Goal: Task Accomplishment & Management: Complete application form

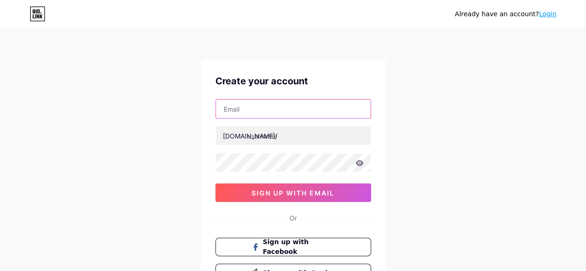
drag, startPoint x: 248, startPoint y: 108, endPoint x: 268, endPoint y: 117, distance: 22.4
click at [248, 107] on input "text" at bounding box center [293, 109] width 155 height 19
type input "[EMAIL_ADDRESS][DOMAIN_NAME]"
click at [251, 109] on input "[EMAIL_ADDRESS][DOMAIN_NAME]" at bounding box center [293, 109] width 155 height 19
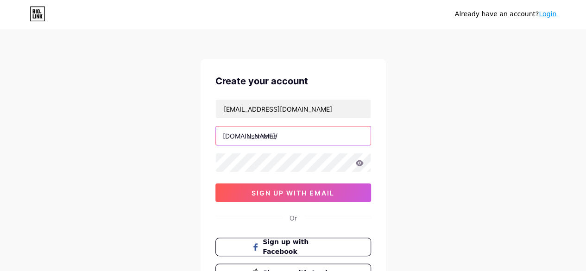
click at [264, 138] on input "text" at bounding box center [293, 135] width 155 height 19
paste input "thecruisebay"
type input "thecruisebay"
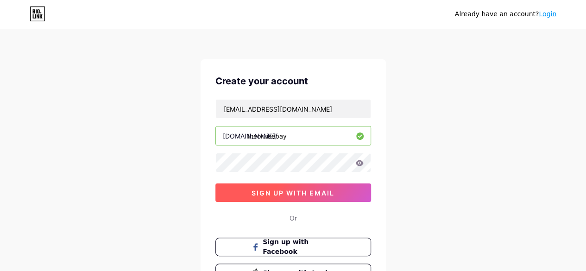
click at [250, 193] on button "sign up with email" at bounding box center [293, 192] width 156 height 19
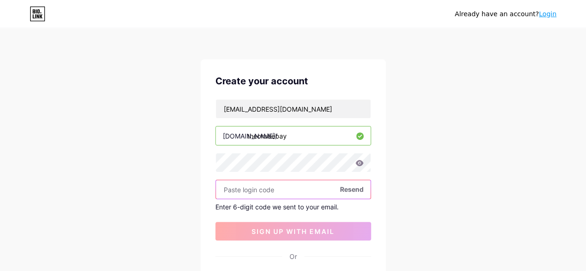
click at [288, 187] on input "text" at bounding box center [293, 189] width 155 height 19
paste input "273567"
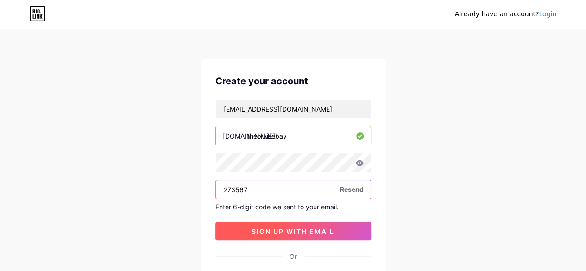
type input "273567"
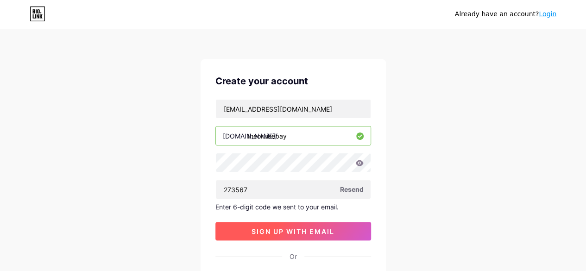
click at [273, 227] on span "sign up with email" at bounding box center [293, 231] width 83 height 8
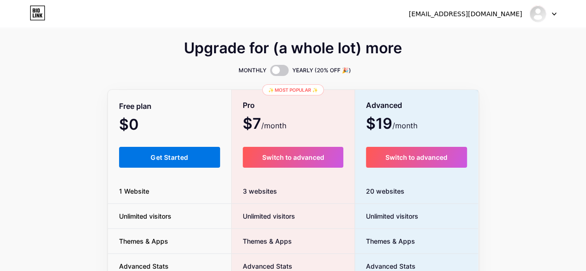
click at [166, 161] on span "Get Started" at bounding box center [170, 157] width 38 height 8
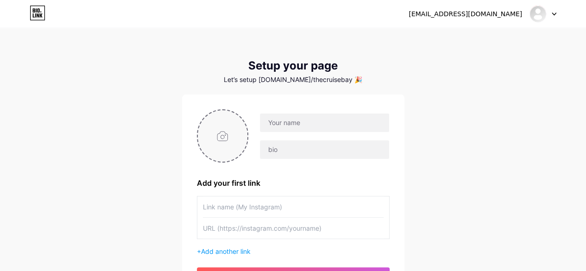
click at [221, 133] on input "file" at bounding box center [223, 135] width 50 height 51
type input "C:\fakepath\Thecruisebay Logo.jpg"
click at [271, 124] on input "text" at bounding box center [324, 123] width 129 height 19
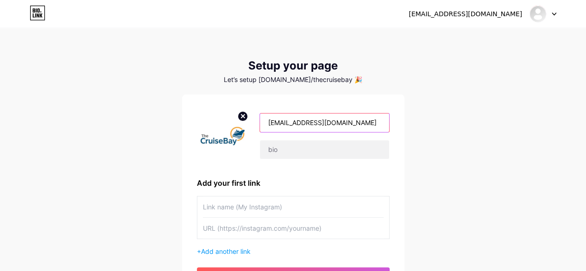
drag, startPoint x: 284, startPoint y: 124, endPoint x: 243, endPoint y: 123, distance: 40.8
click at [243, 123] on div "[EMAIL_ADDRESS][DOMAIN_NAME]" at bounding box center [293, 135] width 193 height 53
drag, startPoint x: 306, startPoint y: 120, endPoint x: 347, endPoint y: 130, distance: 42.0
click at [359, 130] on input "[DOMAIN_NAME]" at bounding box center [324, 123] width 129 height 19
drag, startPoint x: 271, startPoint y: 124, endPoint x: 265, endPoint y: 125, distance: 5.6
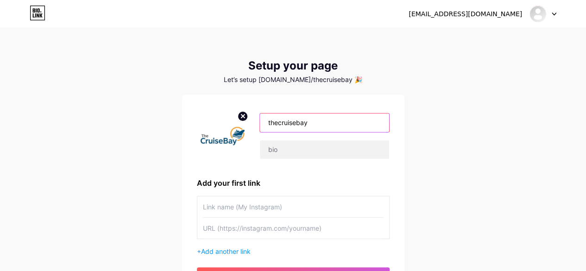
click at [265, 125] on input "thecruisebay" at bounding box center [324, 123] width 129 height 19
click at [279, 123] on input "Thecruisebay" at bounding box center [324, 123] width 129 height 19
click at [301, 123] on input "TheCruisebay" at bounding box center [324, 123] width 129 height 19
type input "TheCruiseBay"
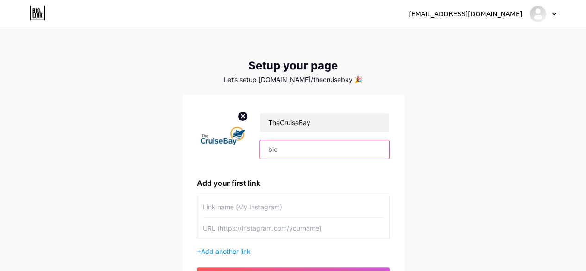
click at [292, 151] on input "text" at bounding box center [324, 149] width 129 height 19
paste input "Your cruise journey begins with TheCruiseBay. We offer expert insights, destina…"
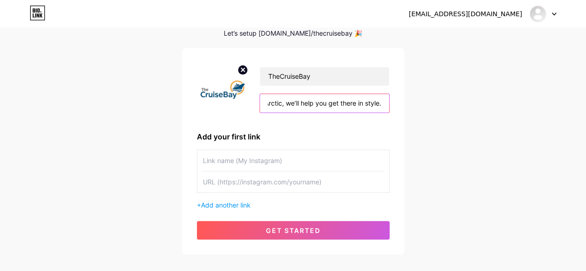
type input "Your cruise journey begins with TheCruiseBay. We offer expert insights, destina…"
click at [239, 156] on input "text" at bounding box center [293, 160] width 181 height 21
click at [242, 180] on input "text" at bounding box center [293, 181] width 181 height 21
paste input "[URL][DOMAIN_NAME]"
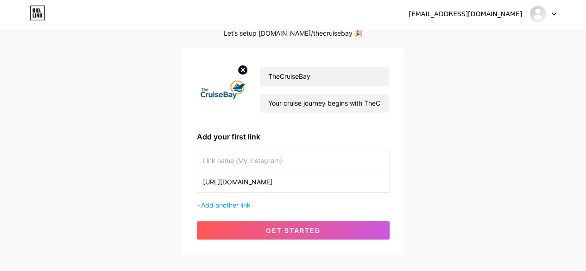
type input "[URL][DOMAIN_NAME]"
click at [253, 162] on input "text" at bounding box center [293, 160] width 181 height 21
paste input "TheCruiseBay"
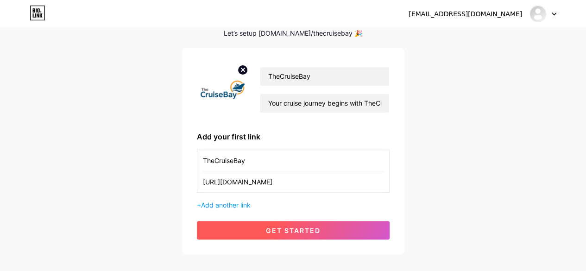
type input "TheCruiseBay"
click at [242, 226] on button "get started" at bounding box center [293, 230] width 193 height 19
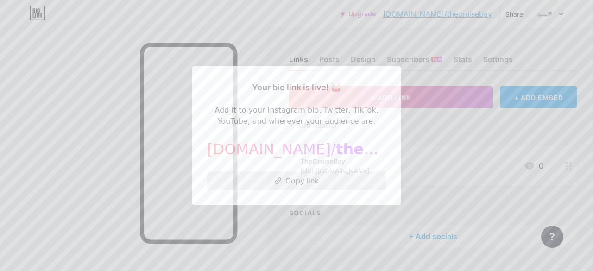
drag, startPoint x: 252, startPoint y: 183, endPoint x: 244, endPoint y: 174, distance: 11.8
click at [244, 174] on button "Copy link" at bounding box center [296, 180] width 179 height 19
